Goal: Task Accomplishment & Management: Use online tool/utility

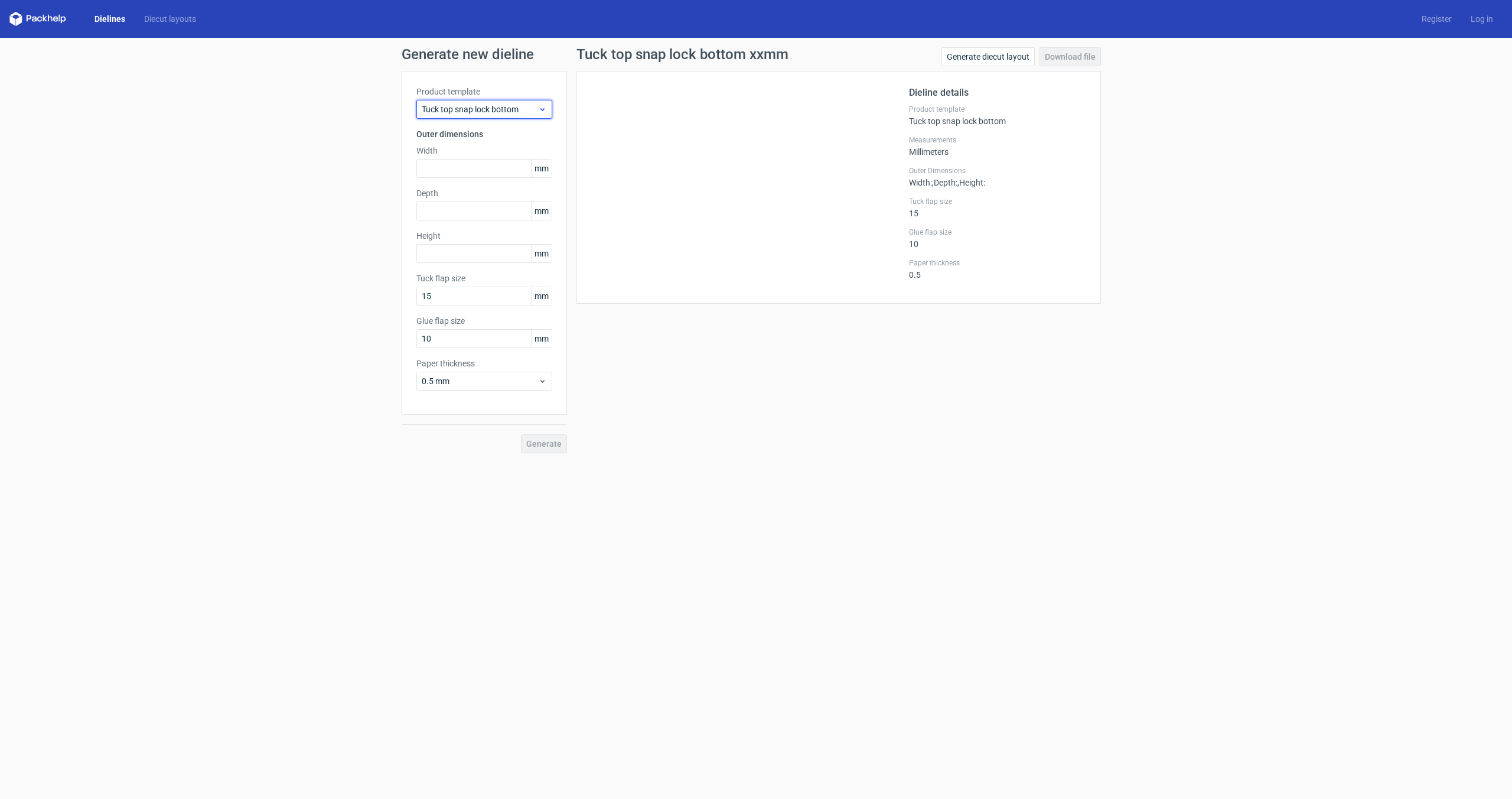
click at [480, 105] on span "Tuck top snap lock bottom" at bounding box center [480, 110] width 117 height 12
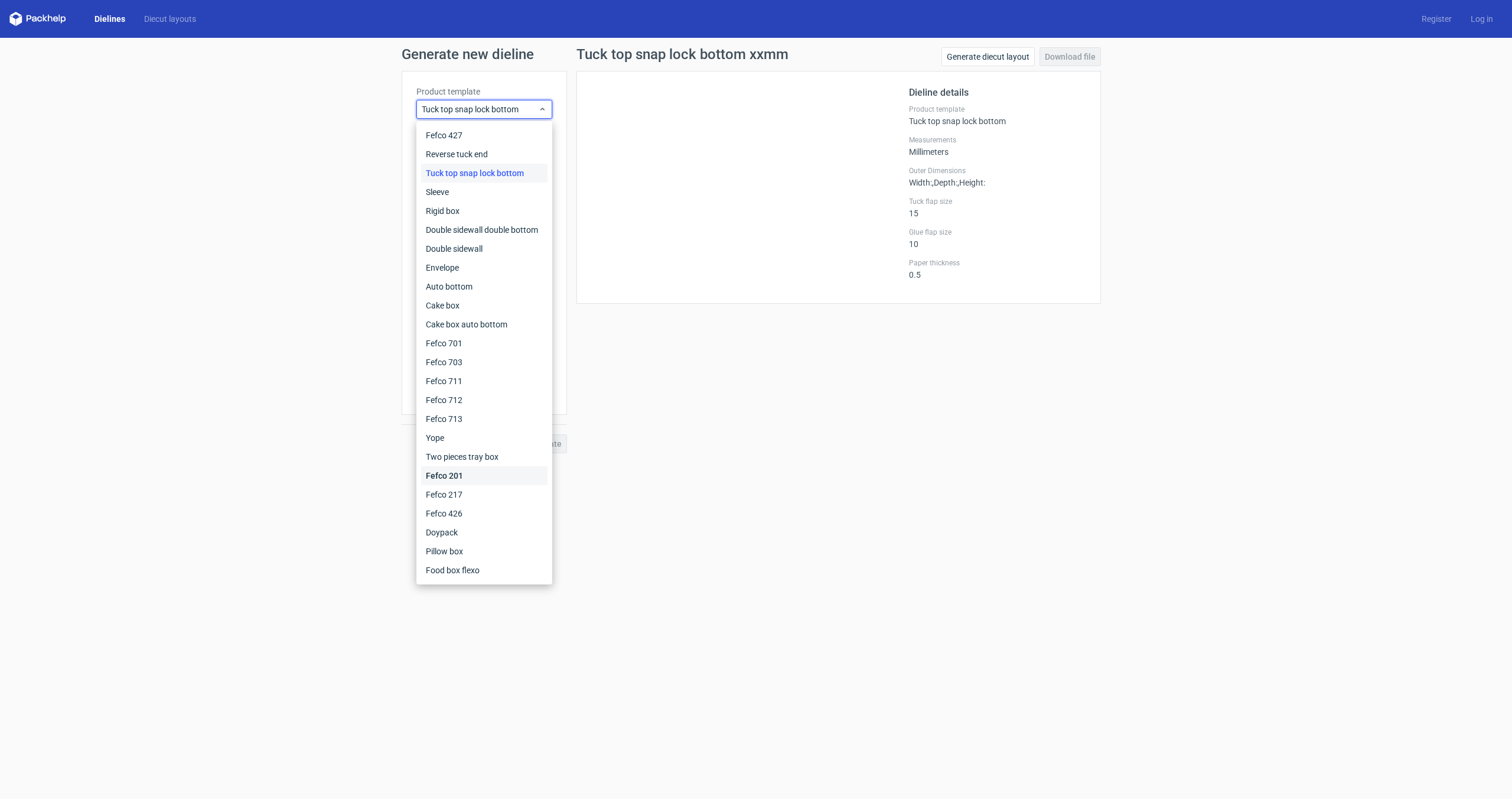
click at [476, 449] on div "Fefco 201" at bounding box center [484, 475] width 127 height 19
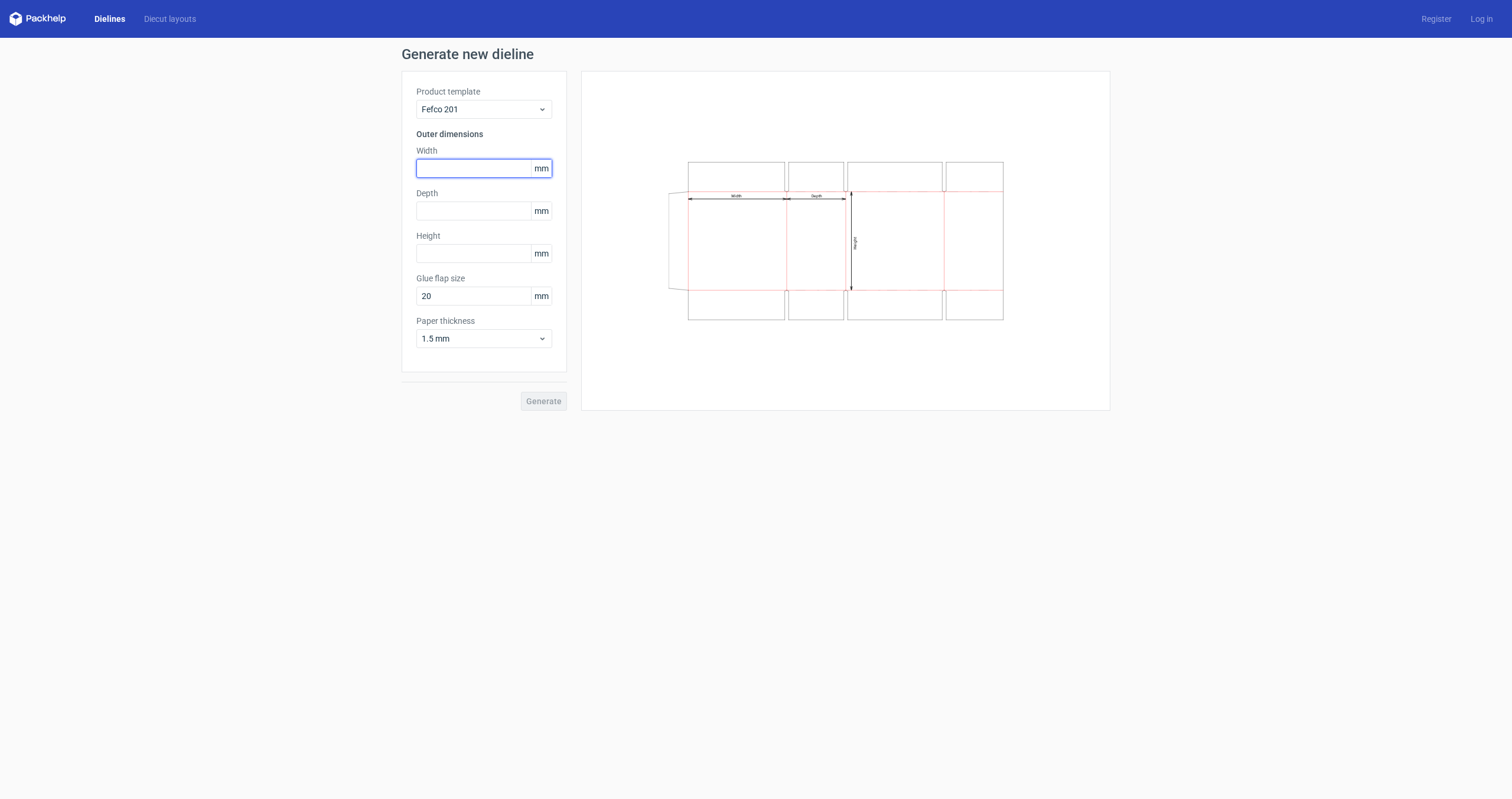
click at [436, 173] on input "text" at bounding box center [484, 168] width 136 height 19
type input "390"
type input "280"
type input "120"
click at [444, 416] on div "Generate new dieline Product template Fefco 201 Outer dimensions Width 390 mm D…" at bounding box center [756, 228] width 1512 height 382
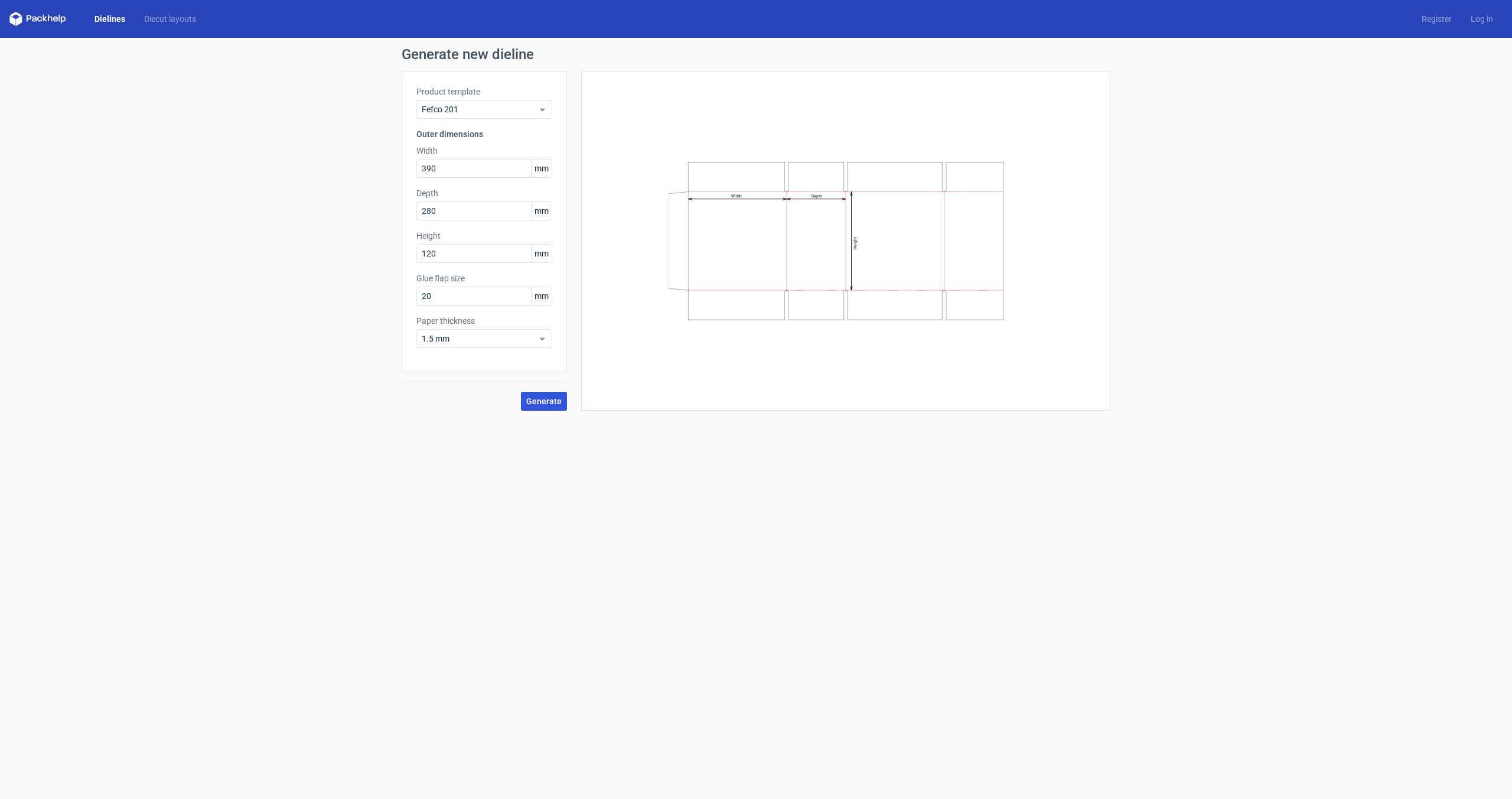
click at [556, 400] on span "Generate" at bounding box center [545, 401] width 36 height 8
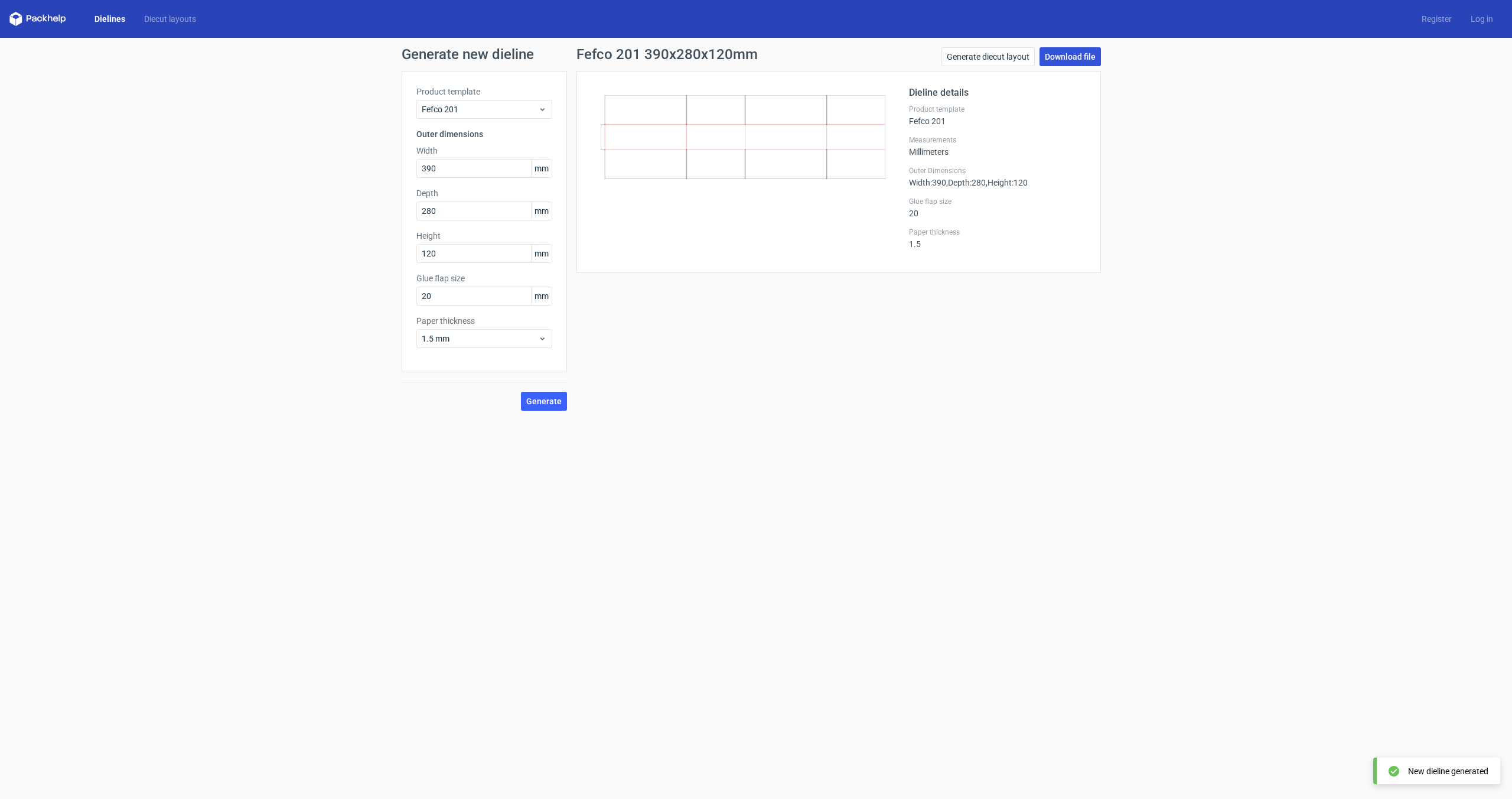
click at [893, 62] on link "Download file" at bounding box center [1070, 56] width 62 height 19
drag, startPoint x: 457, startPoint y: 178, endPoint x: 399, endPoint y: 178, distance: 58.0
click at [399, 178] on div "Generate new dieline Product template Fefco 201 Outer dimensions Width 390 mm D…" at bounding box center [756, 228] width 1512 height 382
drag, startPoint x: 456, startPoint y: 172, endPoint x: 397, endPoint y: 171, distance: 59.0
click at [397, 171] on div "Generate new dieline Product template Fefco 201 Outer dimensions Width 390 mm D…" at bounding box center [756, 228] width 1512 height 382
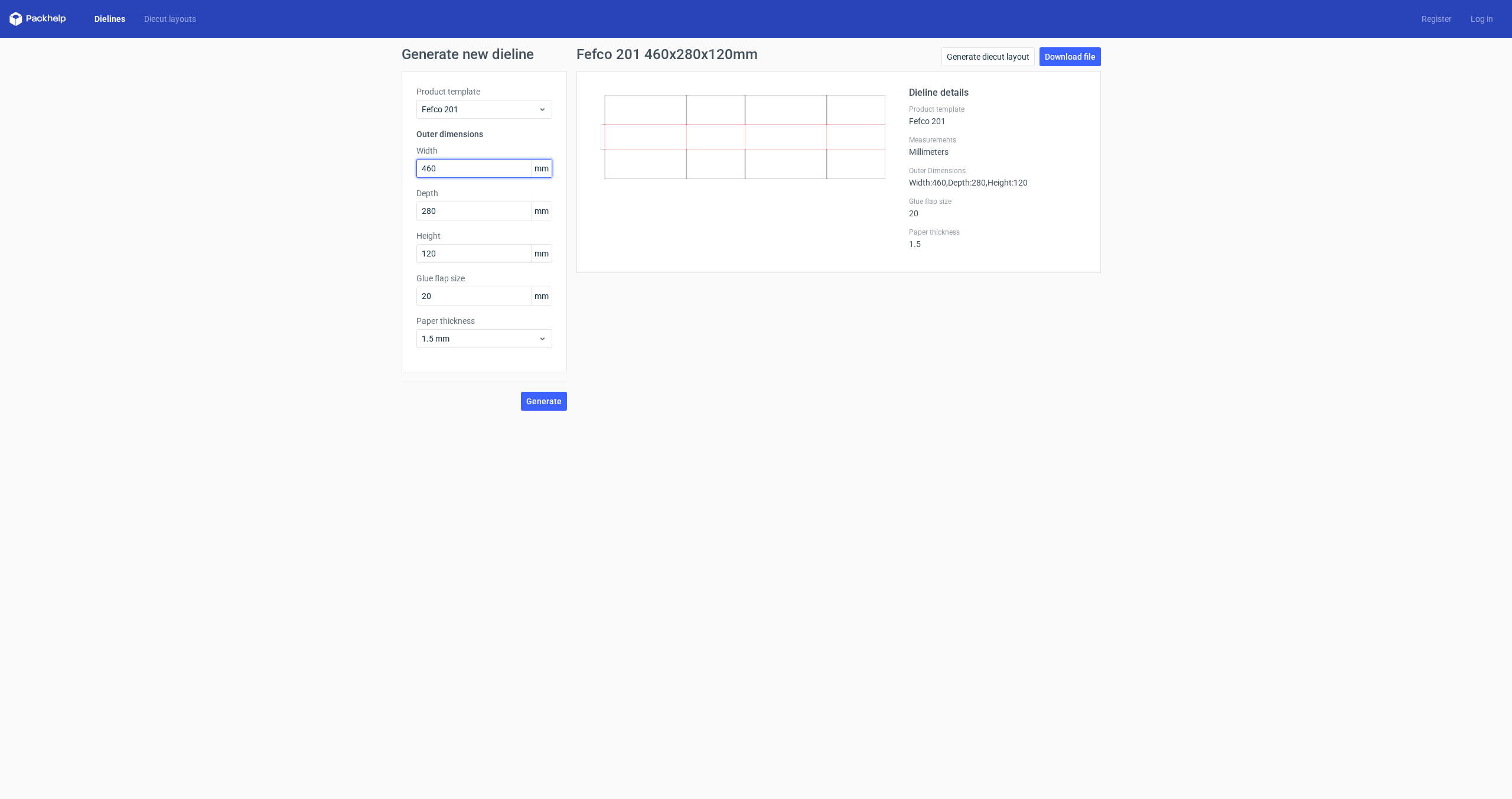
type input "460"
type input "220"
type input "140"
click at [548, 403] on span "Generate" at bounding box center [545, 401] width 36 height 8
click at [893, 54] on link "Download file" at bounding box center [1070, 56] width 62 height 19
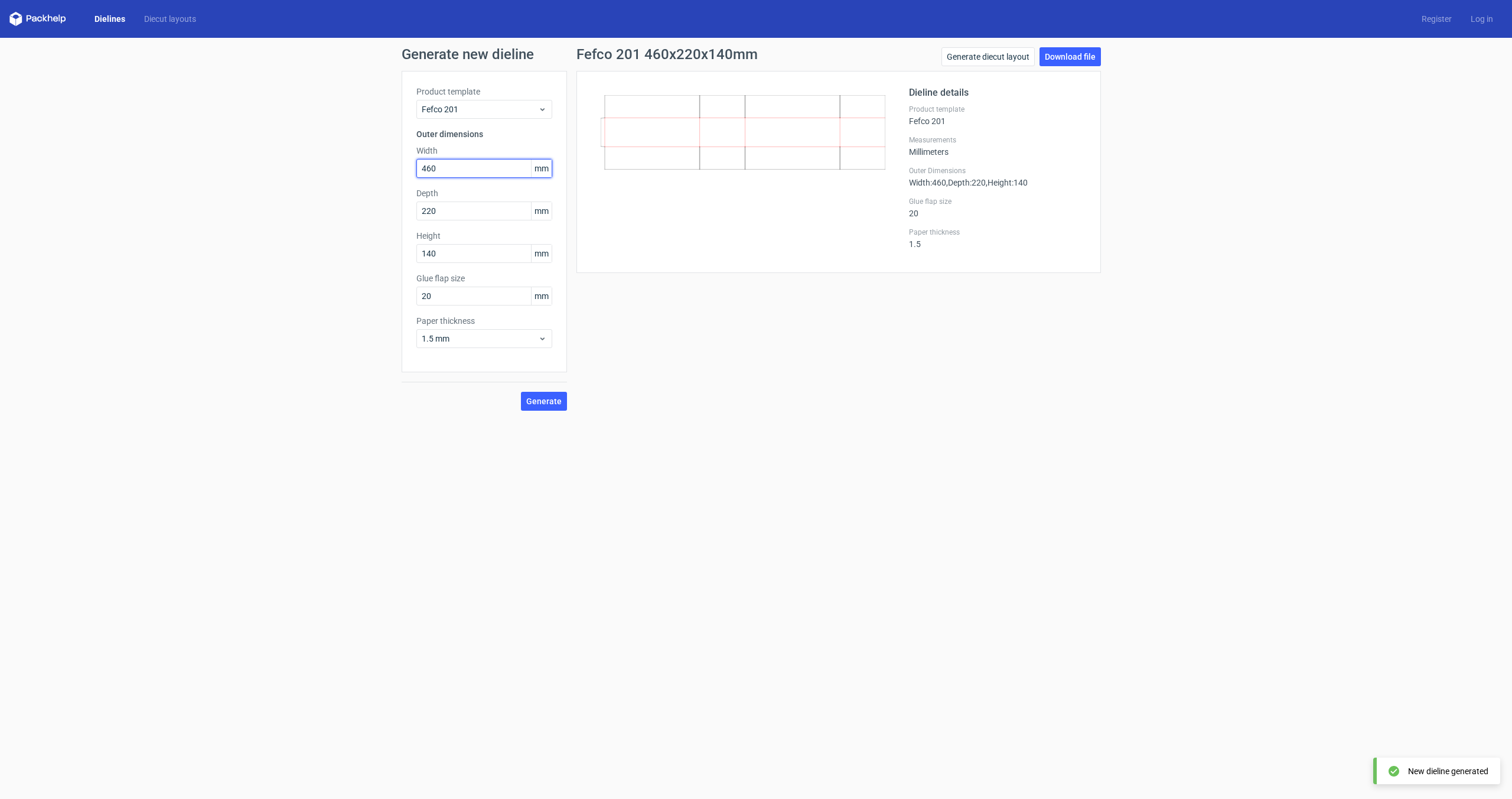
drag, startPoint x: 484, startPoint y: 169, endPoint x: 375, endPoint y: 169, distance: 109.0
click at [375, 169] on div "Generate new dieline Product template Fefco 201 Outer dimensions Width 460 mm D…" at bounding box center [756, 228] width 1512 height 382
type input "360"
type input "290"
type input "190"
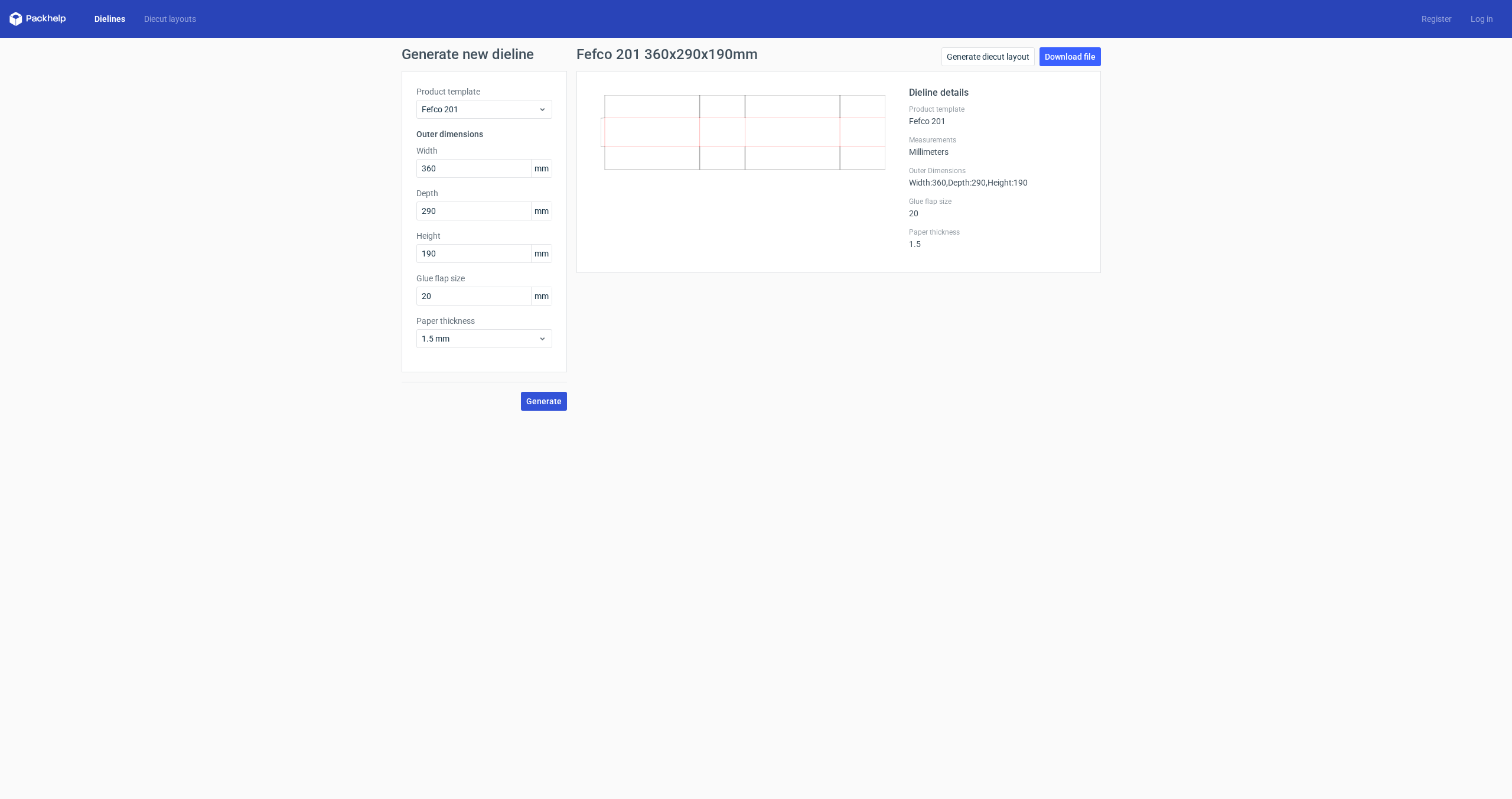
click at [559, 403] on span "Generate" at bounding box center [545, 401] width 36 height 8
click at [893, 60] on link "Download file" at bounding box center [1070, 56] width 62 height 19
drag, startPoint x: 466, startPoint y: 172, endPoint x: 389, endPoint y: 172, distance: 77.0
click at [390, 172] on div "Generate new dieline Product template Fefco 201 Outer dimensions Width 360 mm D…" at bounding box center [756, 228] width 1512 height 382
type input "440"
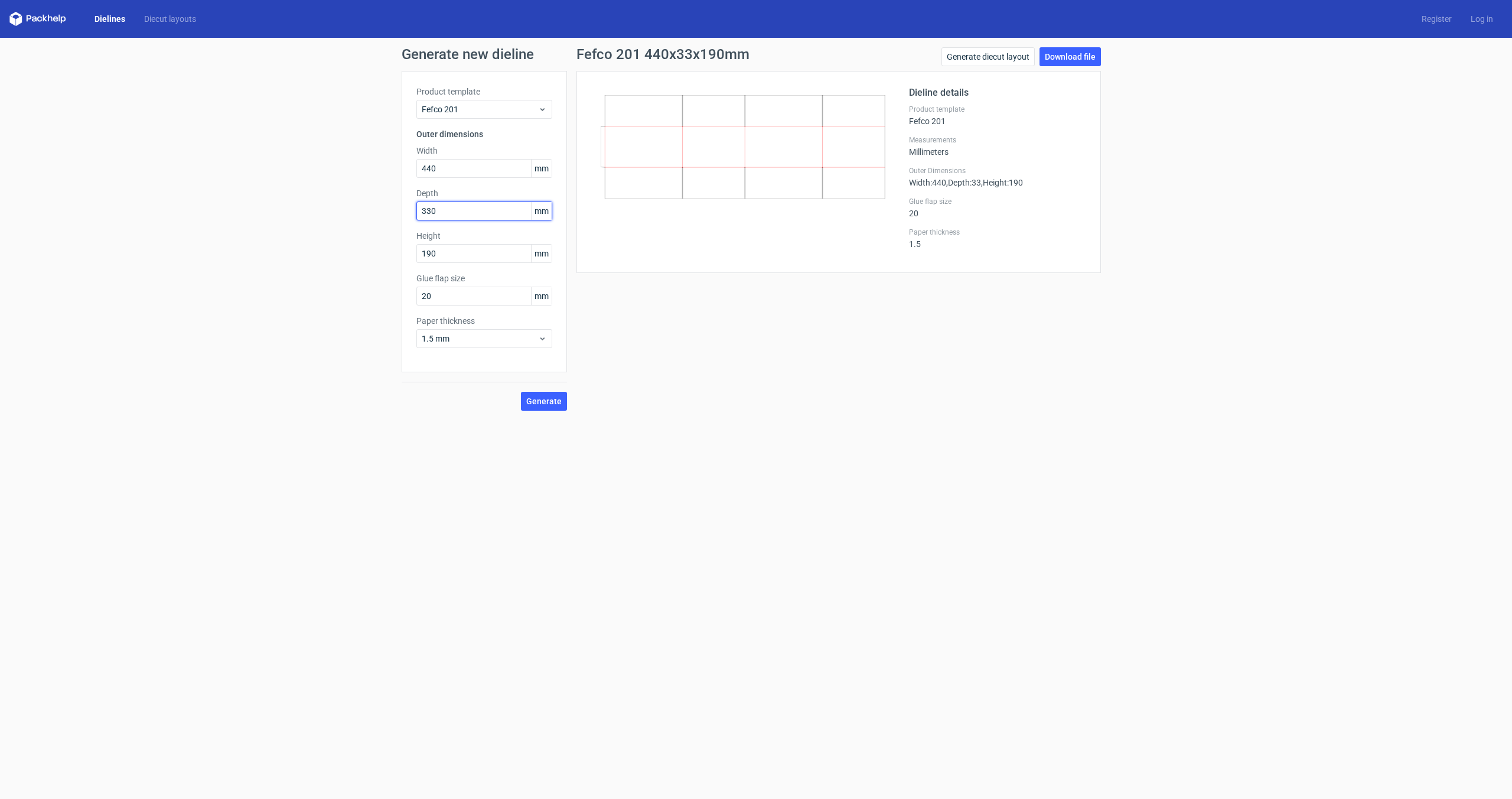
type input "330"
type input "3"
type input "240"
click at [550, 399] on span "Generate" at bounding box center [545, 401] width 36 height 8
click at [893, 58] on link "Download file" at bounding box center [1070, 56] width 62 height 19
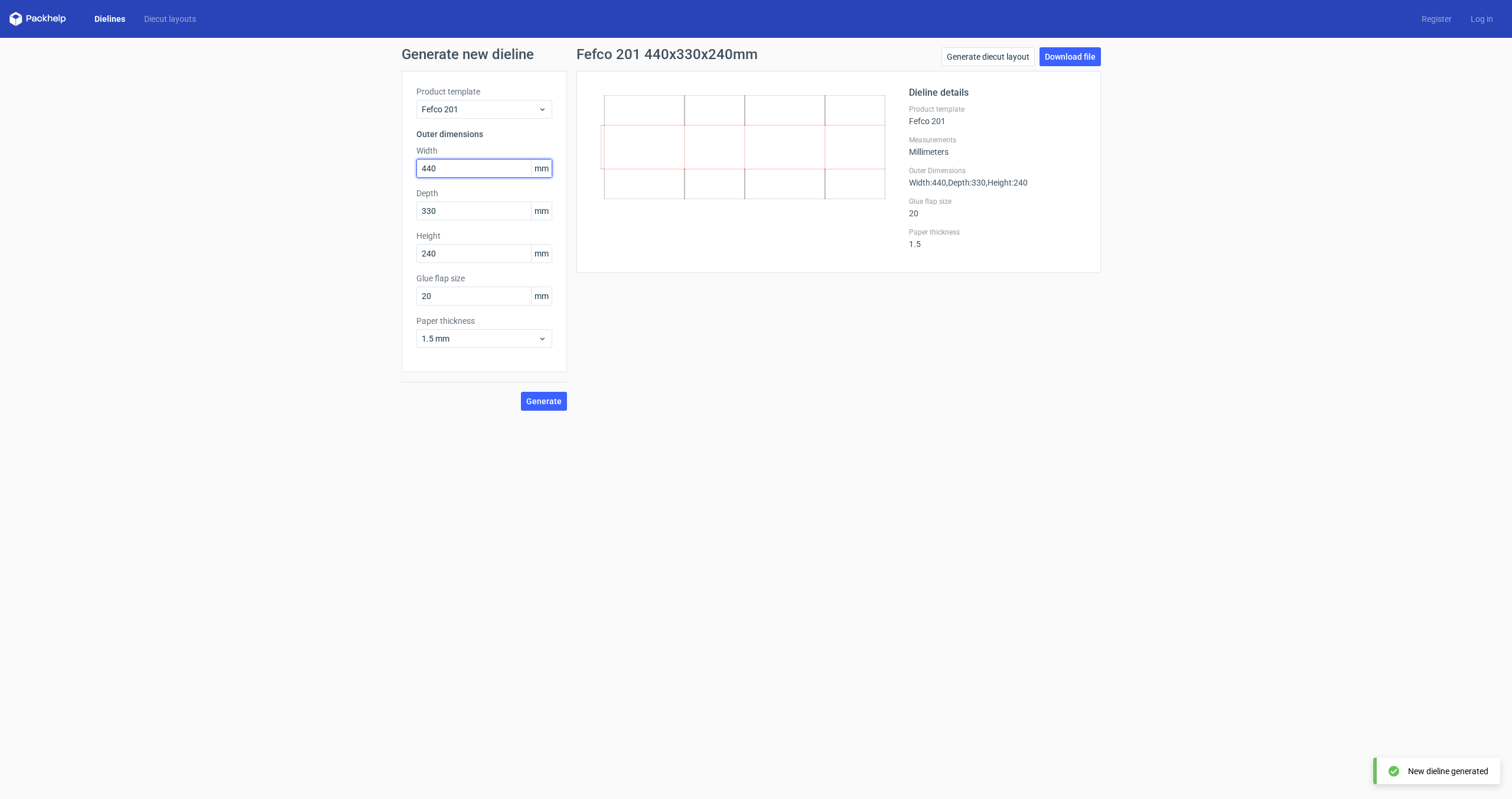
drag, startPoint x: 464, startPoint y: 168, endPoint x: 351, endPoint y: 168, distance: 113.0
click at [351, 168] on div "Generate new dieline Product template Fefco 201 Outer dimensions Width 440 mm D…" at bounding box center [756, 228] width 1512 height 382
type input "570"
type input "200"
type input "140"
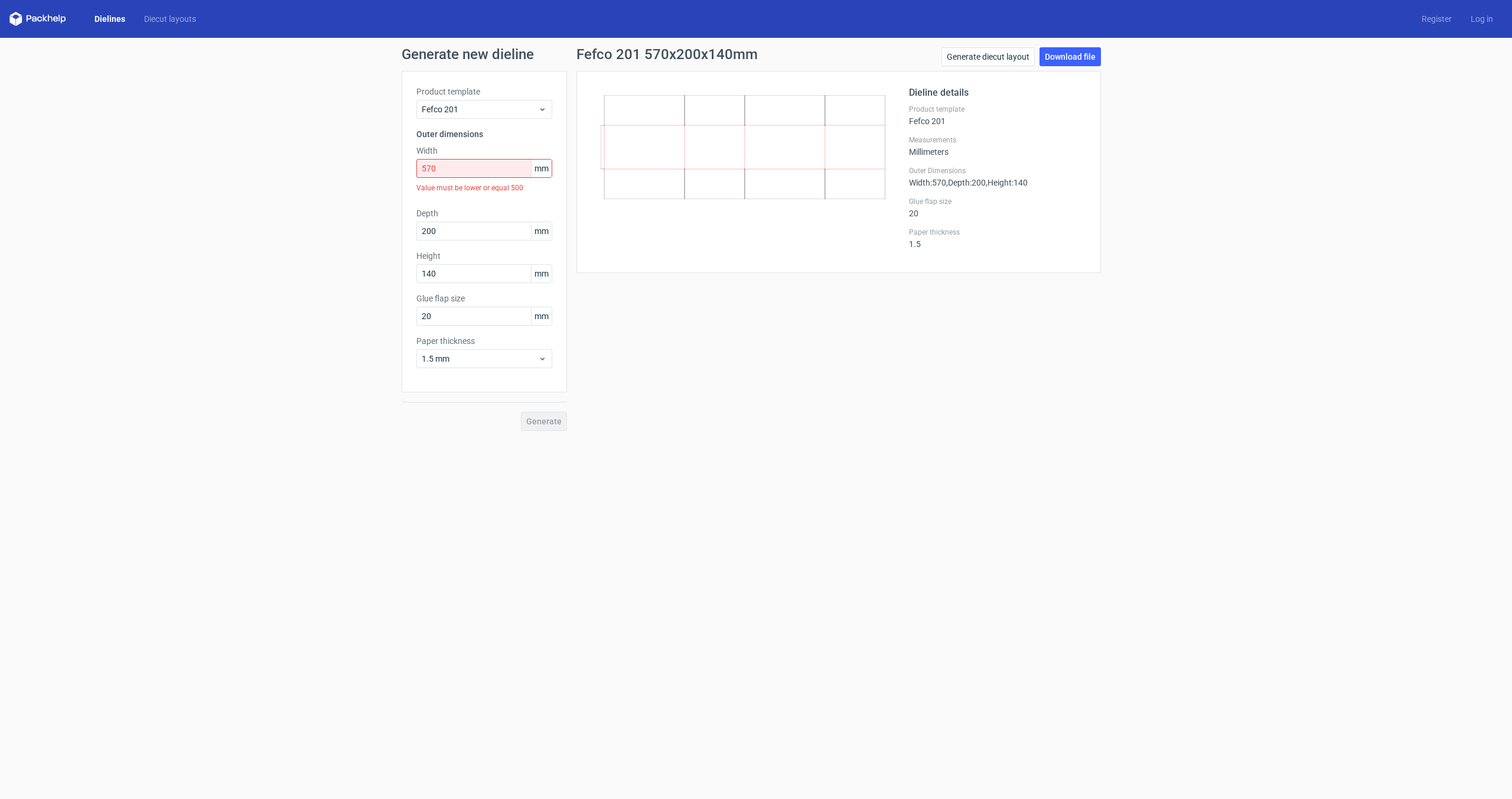
click at [258, 377] on div "Generate new dieline Product template Fefco 201 Outer dimensions Width 570 mm V…" at bounding box center [756, 238] width 1512 height 402
click at [483, 174] on input "570" at bounding box center [484, 168] width 136 height 19
click at [671, 449] on form "Generate new dieline Product template Fefco 201 Outer dimensions Width 570 mm V…" at bounding box center [756, 418] width 1512 height 761
click at [531, 412] on div "Generate" at bounding box center [485, 411] width 166 height 38
click at [471, 164] on input "570" at bounding box center [484, 168] width 136 height 19
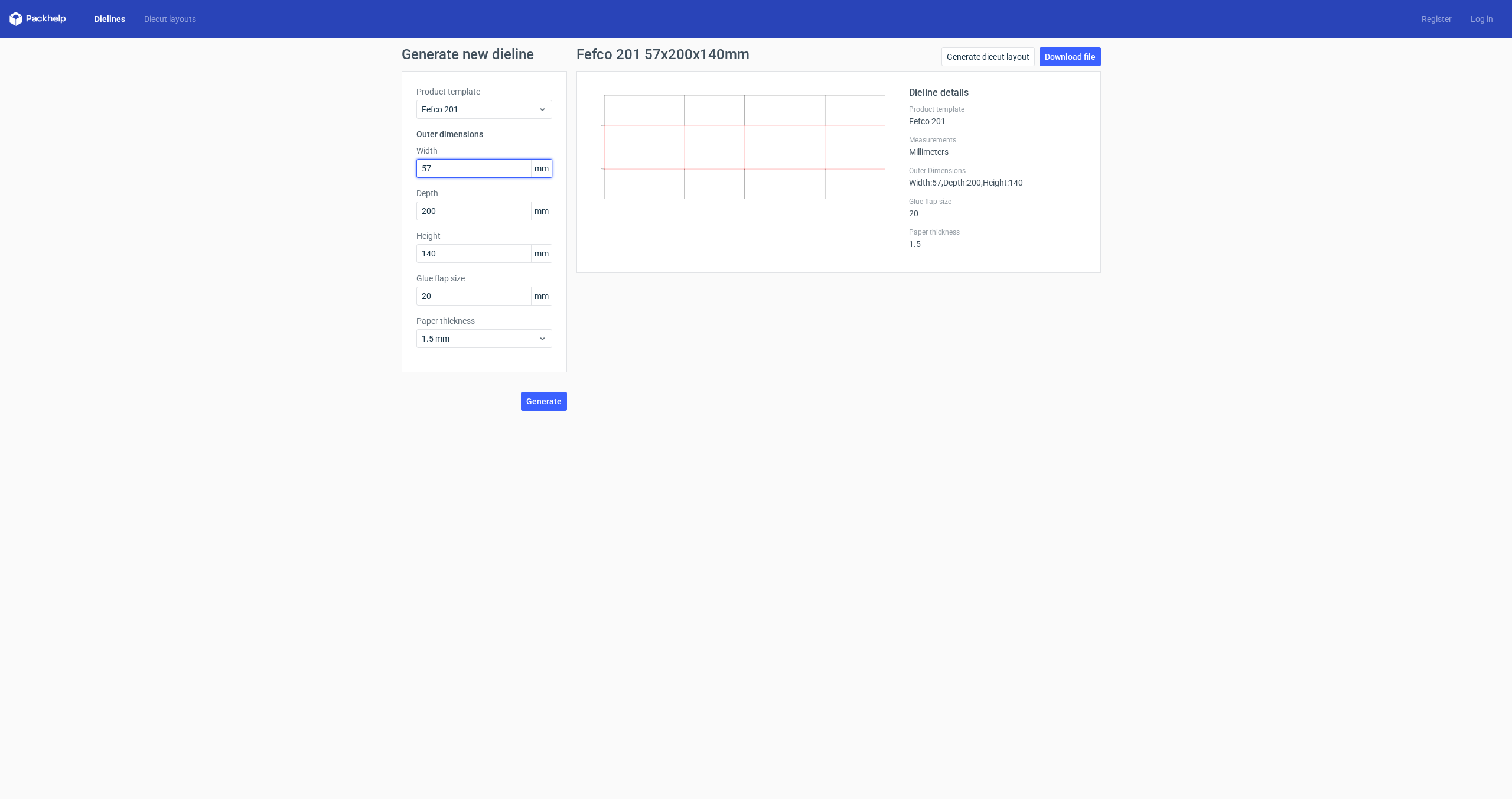
type input "570"
click at [521, 386] on div "Product template Fefco 201 Outer dimensions Width 570 mm Depth 200 mm Height 14…" at bounding box center [485, 240] width 166 height 339
click at [545, 396] on div "Generate" at bounding box center [485, 411] width 166 height 38
click at [544, 371] on div "Product template Fefco 201 Outer dimensions Width 570 mm Value must be lower or…" at bounding box center [485, 231] width 166 height 321
click at [541, 363] on icon at bounding box center [542, 358] width 9 height 9
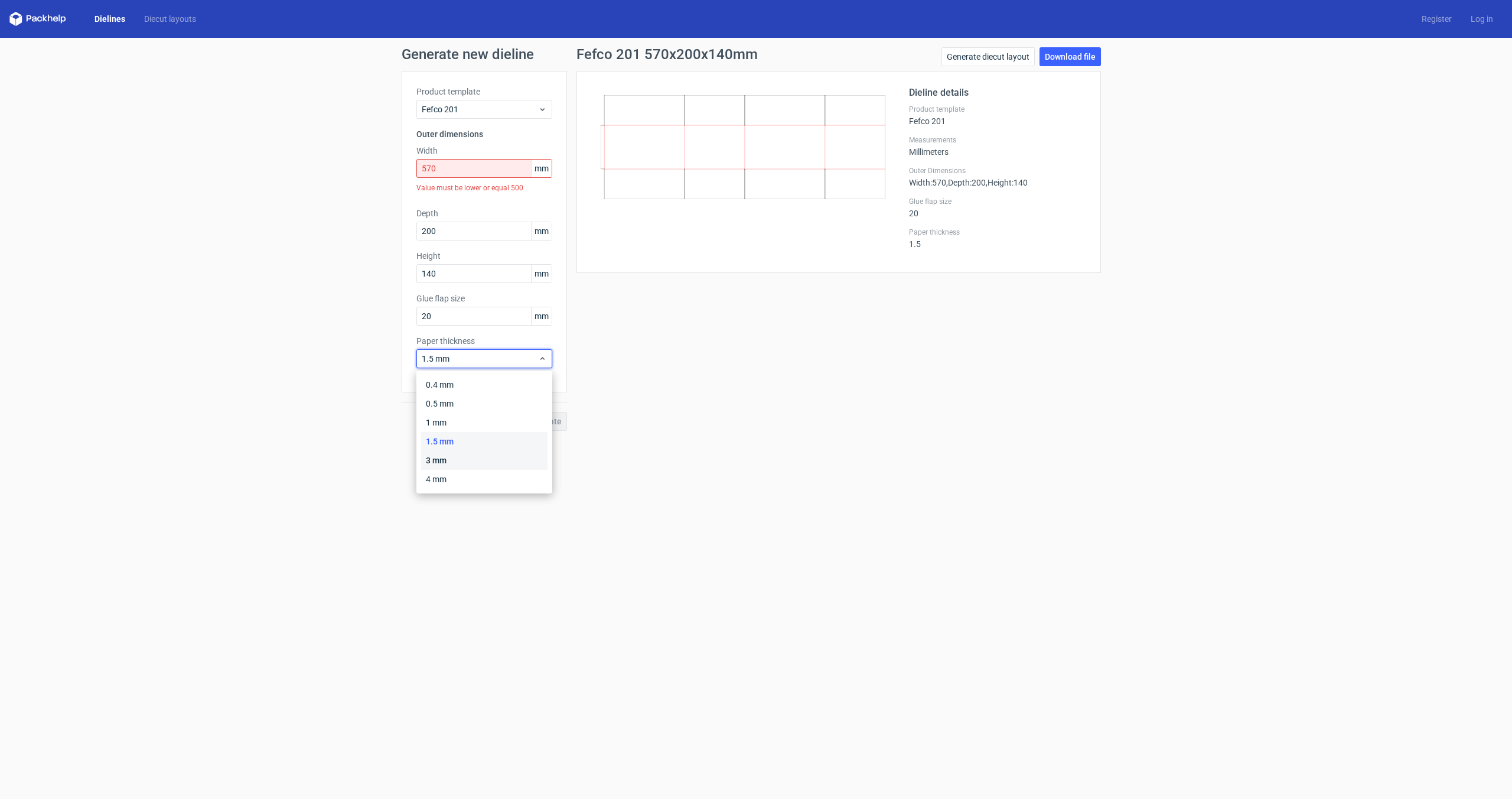
click at [528, 449] on div "3 mm" at bounding box center [484, 460] width 127 height 19
click at [531, 364] on div "3 mm" at bounding box center [484, 358] width 136 height 19
click at [526, 439] on div "1.5 mm" at bounding box center [484, 441] width 127 height 19
click at [530, 355] on span "1.5 mm" at bounding box center [480, 358] width 117 height 12
click at [521, 449] on div "3 mm" at bounding box center [484, 460] width 127 height 19
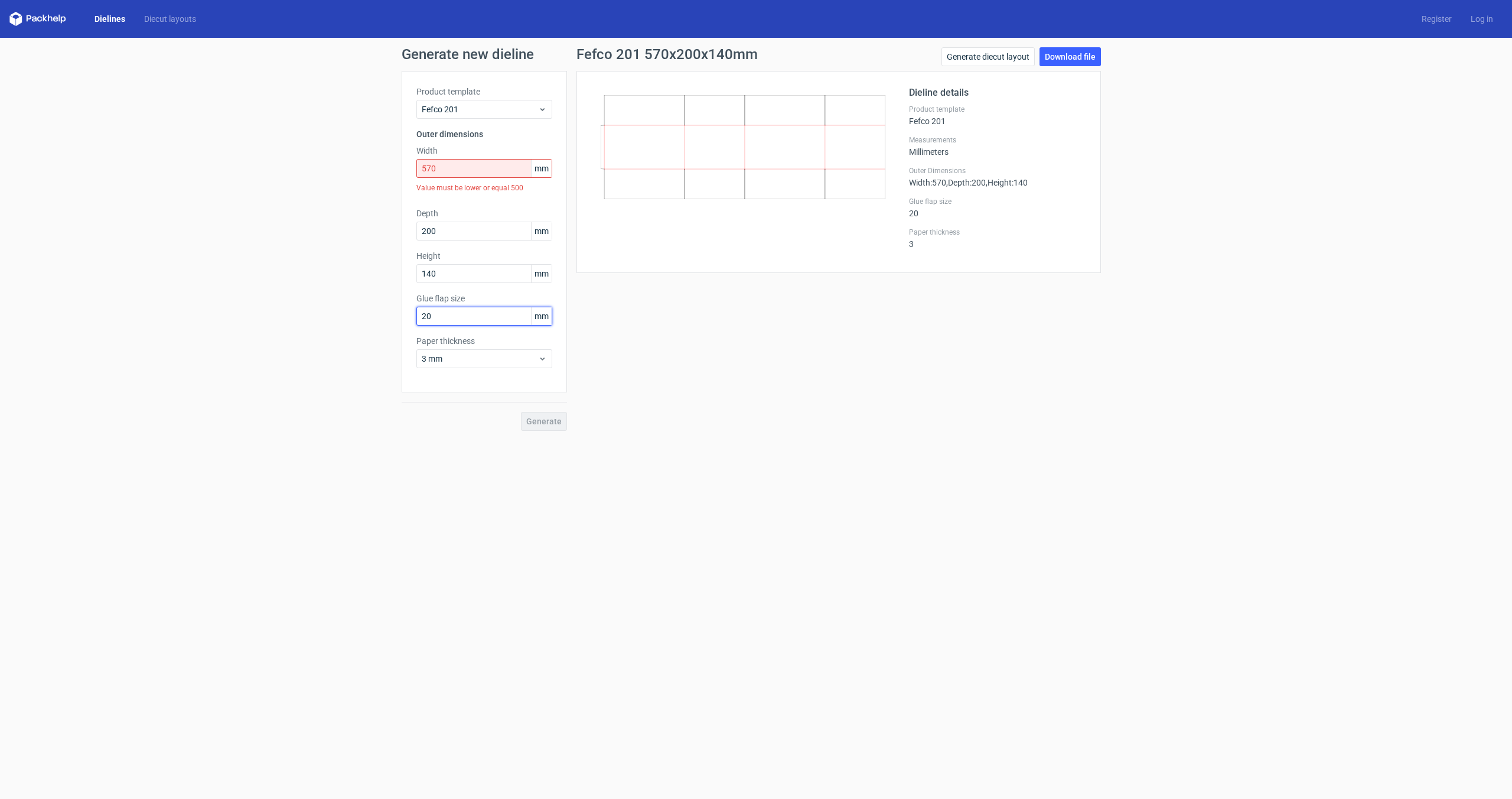
click at [505, 322] on input "20" at bounding box center [484, 315] width 136 height 19
drag, startPoint x: 438, startPoint y: 316, endPoint x: 409, endPoint y: 316, distance: 29.0
click at [409, 316] on div "Product template Fefco 201 Outer dimensions Width 570 mm Value must be lower or…" at bounding box center [485, 231] width 166 height 321
click at [441, 438] on div "Generate new dieline Product template Fefco 201 Outer dimensions Width 570 mm V…" at bounding box center [756, 238] width 1512 height 402
click at [554, 425] on div "Generate" at bounding box center [485, 411] width 166 height 38
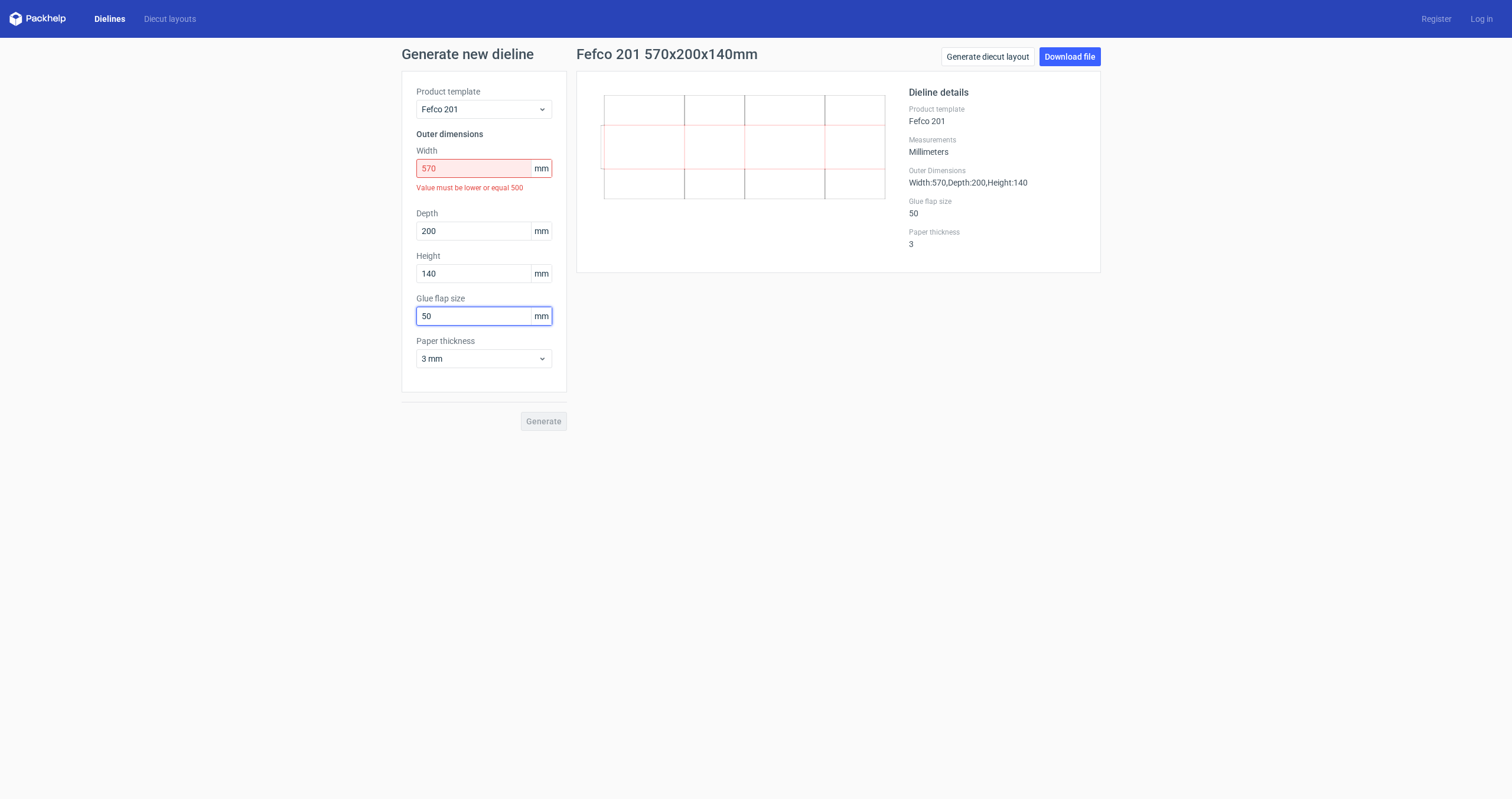
drag, startPoint x: 458, startPoint y: 315, endPoint x: 405, endPoint y: 315, distance: 53.0
click at [405, 315] on div "Product template Fefco 201 Outer dimensions Width 570 mm Value must be lower or…" at bounding box center [485, 231] width 166 height 321
type input "20"
click at [458, 356] on span "3 mm" at bounding box center [480, 358] width 117 height 12
click at [461, 439] on div "1.5 mm" at bounding box center [484, 441] width 127 height 19
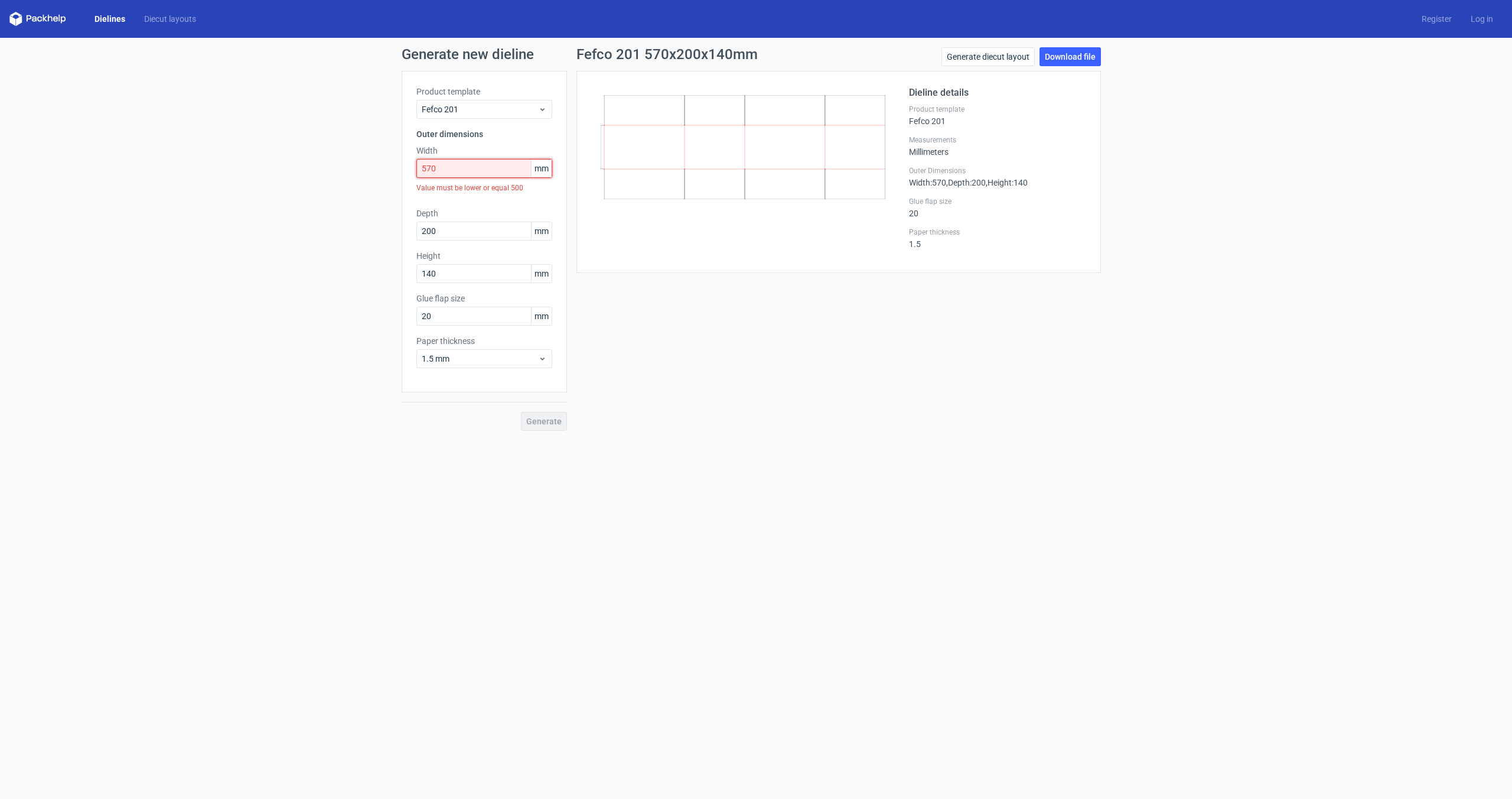
click at [453, 163] on input "570" at bounding box center [484, 168] width 136 height 19
drag, startPoint x: 460, startPoint y: 165, endPoint x: 394, endPoint y: 165, distance: 66.0
click at [394, 165] on div "Generate new dieline Product template Fefco 201 Outer dimensions Width 570 mm V…" at bounding box center [756, 238] width 1512 height 402
drag, startPoint x: 451, startPoint y: 172, endPoint x: 390, endPoint y: 172, distance: 61.0
click at [390, 172] on div "Generate new dieline Product template Fefco 201 Outer dimensions Width 570 mm V…" at bounding box center [756, 238] width 1512 height 402
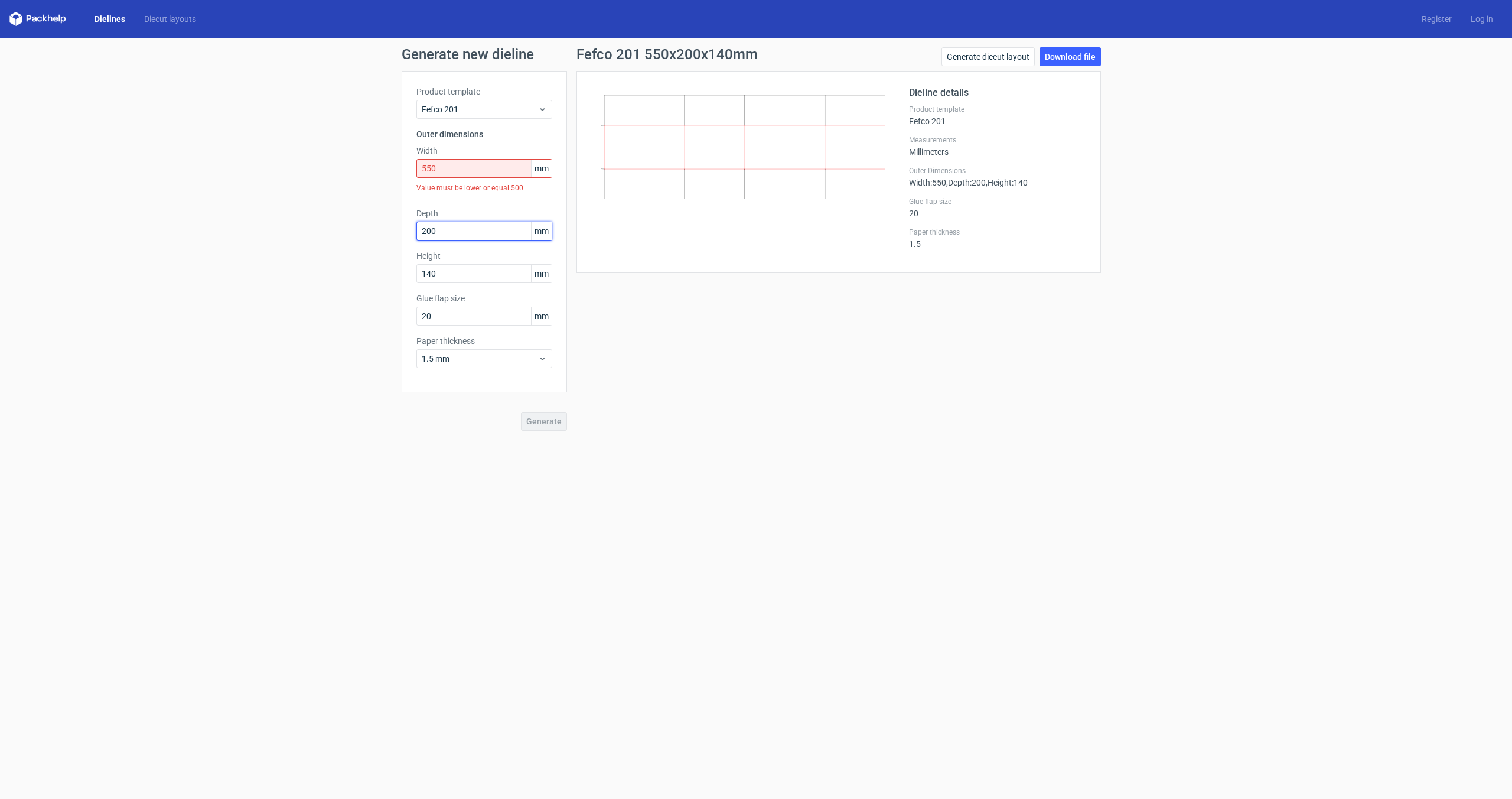
click at [454, 208] on div "Depth 200 mm" at bounding box center [484, 223] width 136 height 33
drag, startPoint x: 443, startPoint y: 172, endPoint x: 385, endPoint y: 172, distance: 58.0
click at [385, 172] on div "Generate new dieline Product template Fefco 201 Outer dimensions Width 550 mm V…" at bounding box center [756, 238] width 1512 height 402
type input "490"
type input "380"
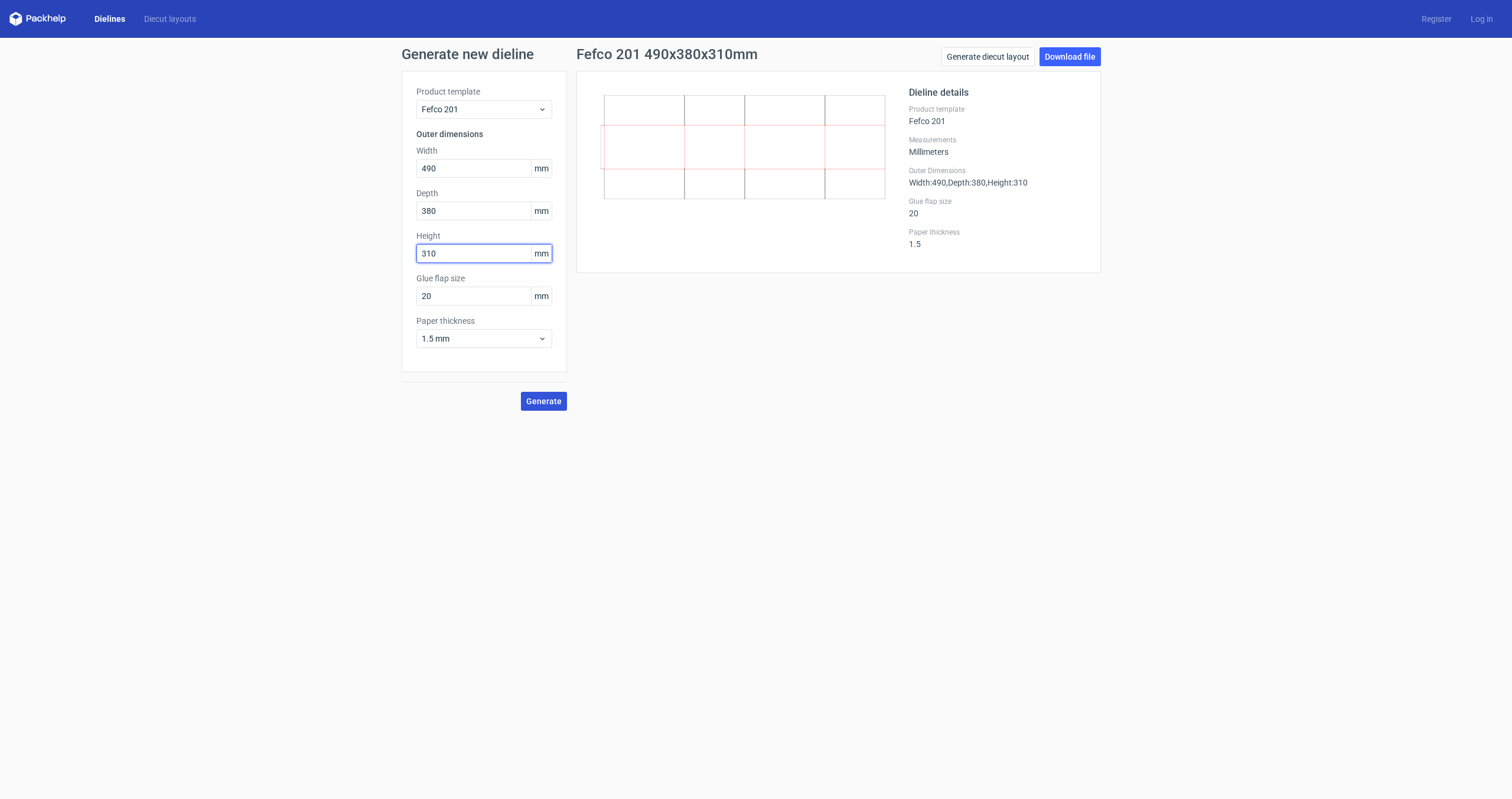
type input "310"
click at [548, 399] on span "Generate" at bounding box center [545, 401] width 36 height 8
click at [893, 53] on link "Download file" at bounding box center [1070, 56] width 62 height 19
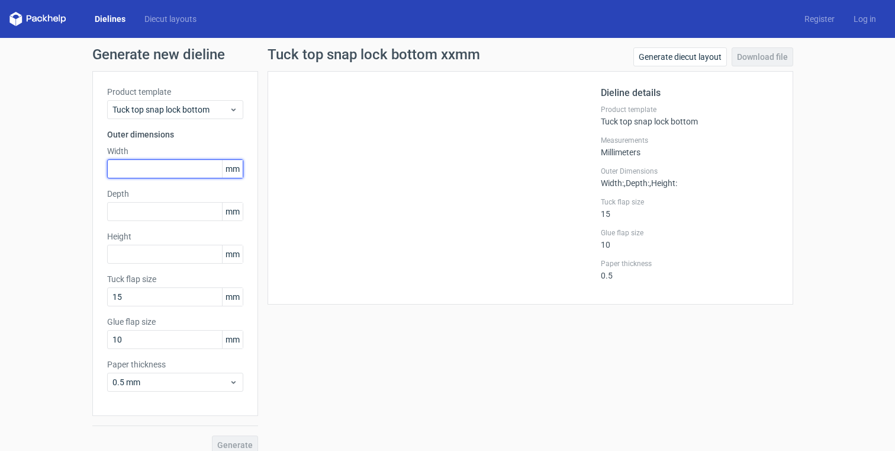
click at [165, 167] on input "text" at bounding box center [175, 168] width 136 height 19
